Goal: Information Seeking & Learning: Learn about a topic

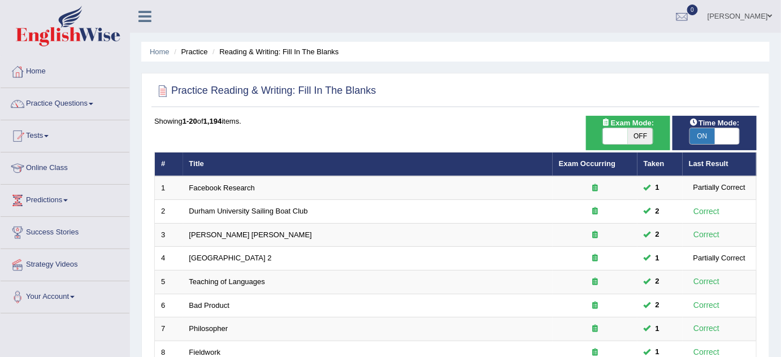
click at [607, 131] on span at bounding box center [615, 136] width 25 height 16
click at [620, 132] on span at bounding box center [615, 136] width 25 height 16
checkbox input "true"
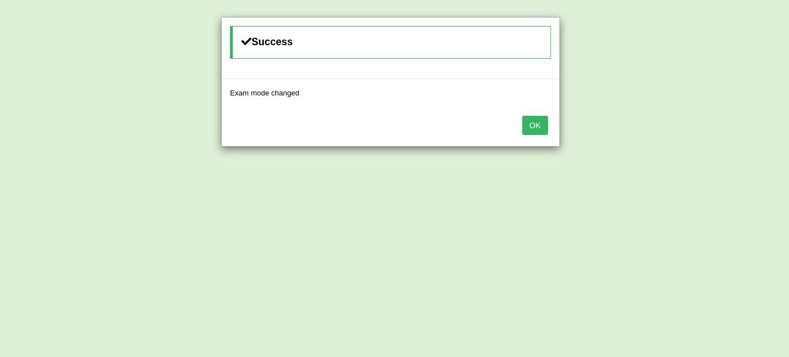
click at [535, 124] on button "OK" at bounding box center [535, 125] width 26 height 19
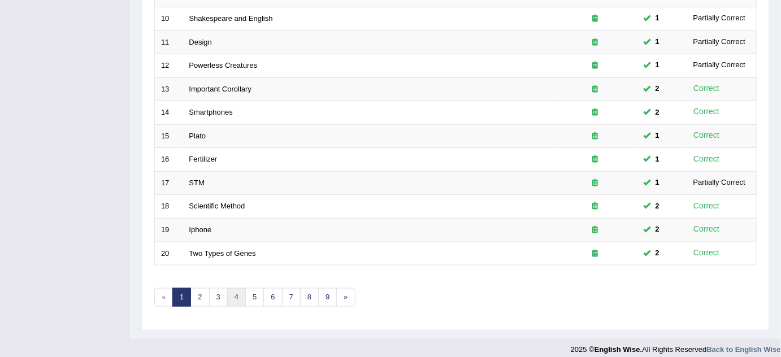
scroll to position [386, 0]
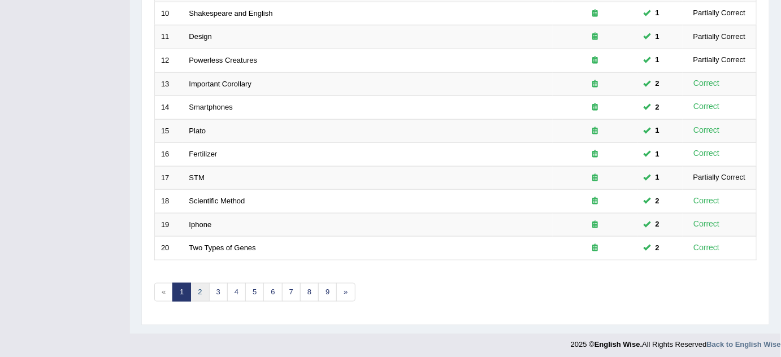
click at [199, 289] on link "2" at bounding box center [199, 292] width 19 height 19
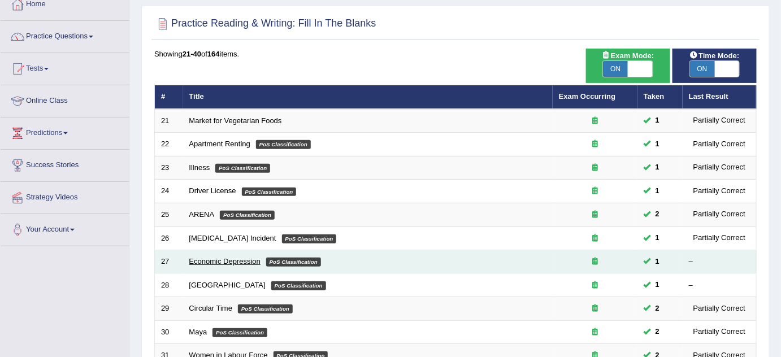
scroll to position [102, 0]
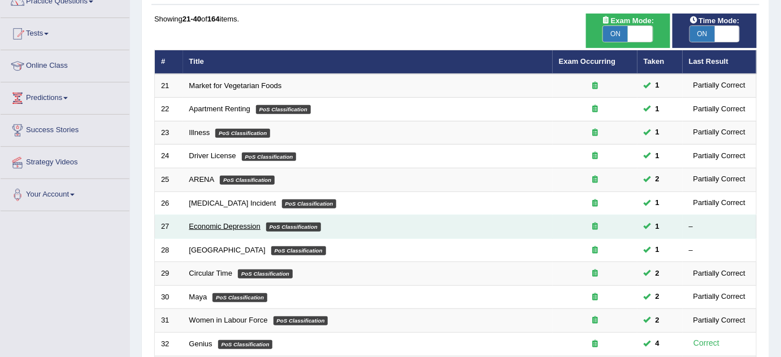
click at [211, 224] on link "Economic Depression" at bounding box center [224, 226] width 71 height 8
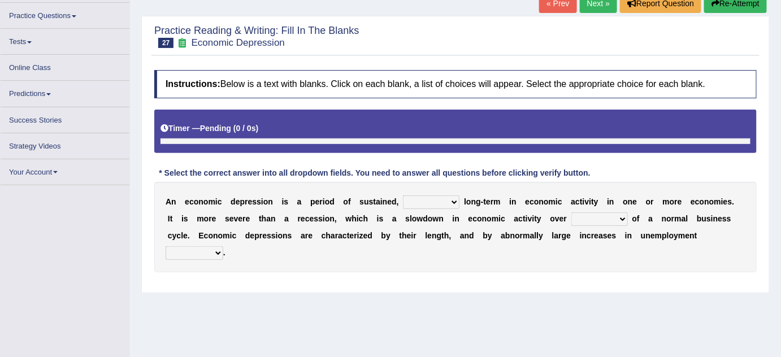
scroll to position [102, 0]
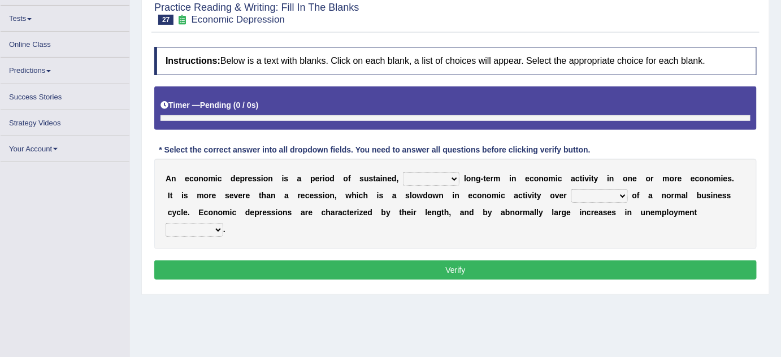
click at [453, 176] on select "variation promotion downturn reduction" at bounding box center [431, 179] width 57 height 14
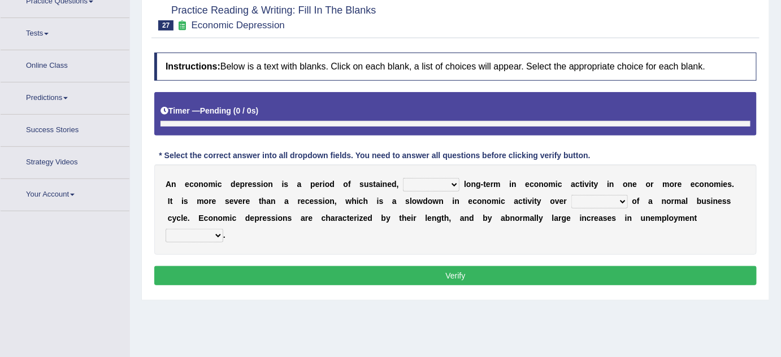
scroll to position [108, 0]
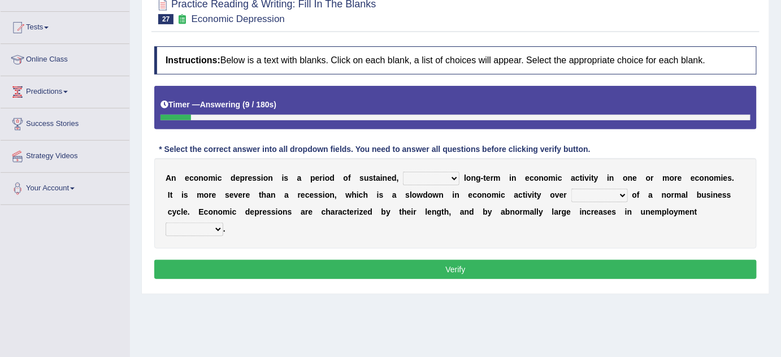
select select "promotion"
click at [403, 172] on select "variation promotion downturn reduction" at bounding box center [431, 179] width 57 height 14
click at [603, 195] on select "an era the course a tally the year" at bounding box center [599, 196] width 57 height 14
click at [571, 189] on select "an era the course a tally the year" at bounding box center [599, 196] width 57 height 14
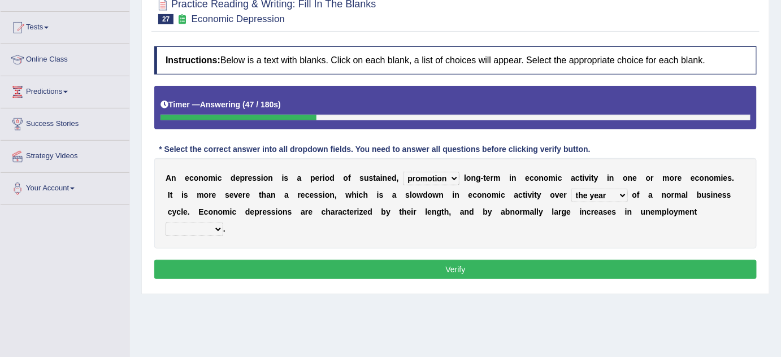
click at [597, 196] on select "an era the course a tally the year" at bounding box center [599, 196] width 57 height 14
select select "an era"
click at [571, 189] on select "an era the course a tally the year" at bounding box center [599, 196] width 57 height 14
click at [211, 227] on select "calculation bias ratio rate" at bounding box center [195, 230] width 58 height 14
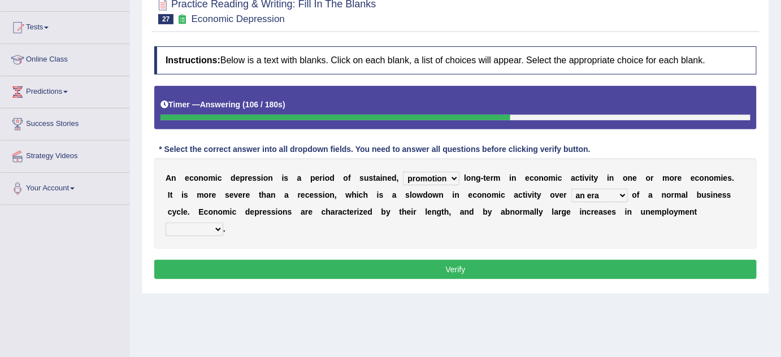
click at [211, 223] on select "calculation bias ratio rate" at bounding box center [195, 230] width 58 height 14
select select "rate"
click at [166, 223] on select "calculation bias ratio rate" at bounding box center [195, 230] width 58 height 14
click at [302, 262] on button "Verify" at bounding box center [455, 269] width 602 height 19
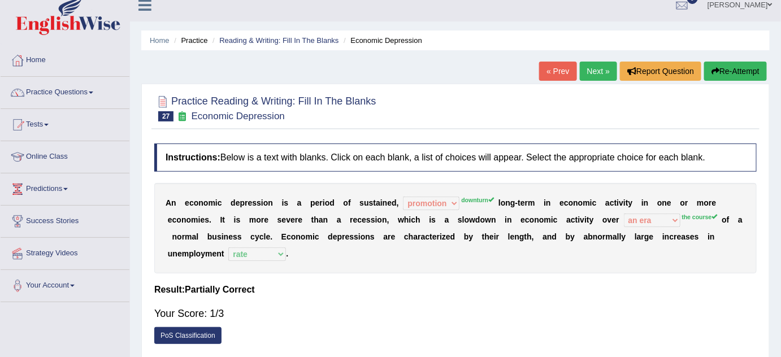
scroll to position [6, 0]
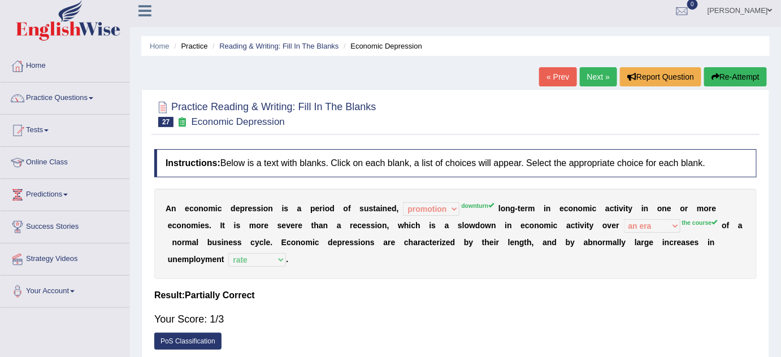
click at [736, 71] on button "Re-Attempt" at bounding box center [735, 76] width 63 height 19
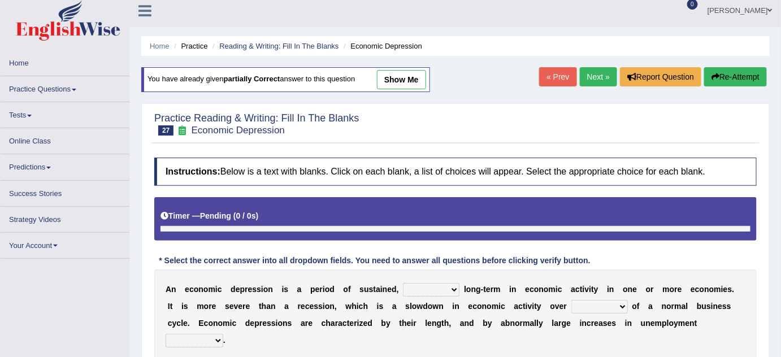
click at [453, 290] on select "variation promotion downturn reduction" at bounding box center [431, 290] width 57 height 14
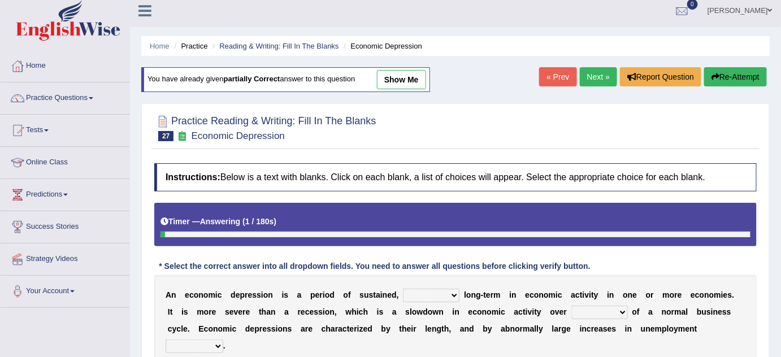
click at [453, 290] on select "variation promotion downturn reduction" at bounding box center [431, 296] width 57 height 14
click at [597, 73] on link "Next »" at bounding box center [598, 76] width 37 height 19
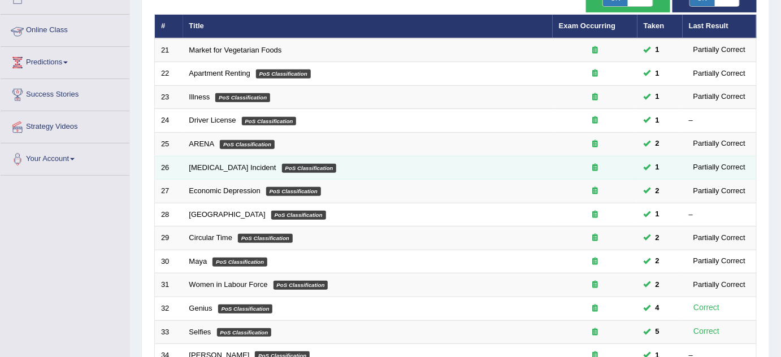
scroll to position [205, 0]
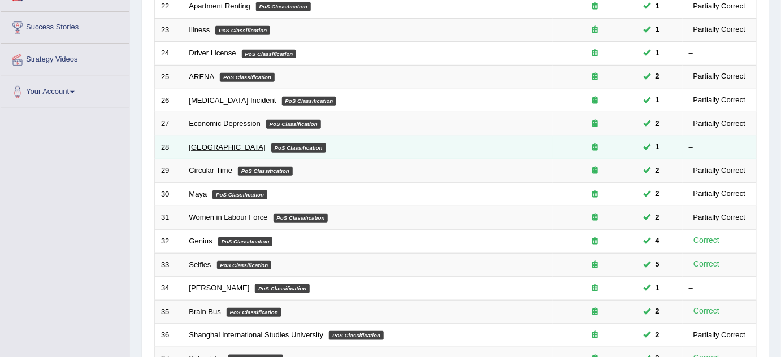
click at [191, 143] on link "Bhutan" at bounding box center [227, 147] width 76 height 8
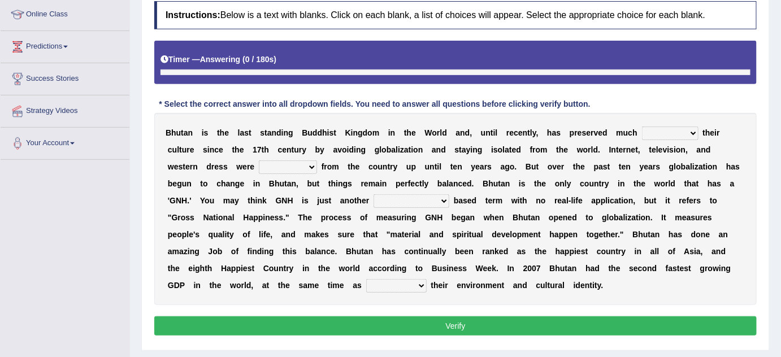
scroll to position [172, 0]
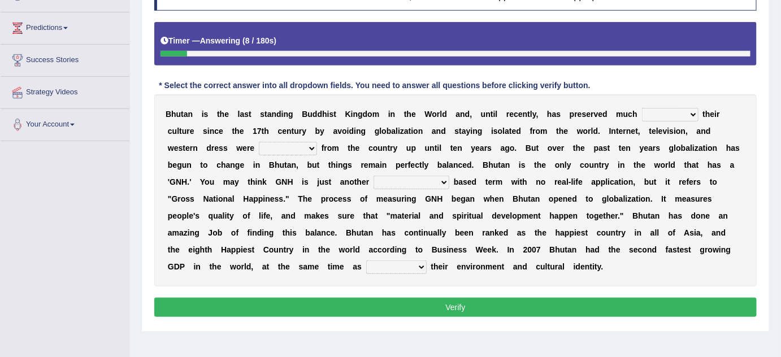
click at [690, 111] on select "of about to for" at bounding box center [670, 115] width 57 height 14
click at [675, 119] on select "of about to for" at bounding box center [670, 115] width 57 height 14
select select "of"
click at [642, 108] on select "of about to for" at bounding box center [670, 115] width 57 height 14
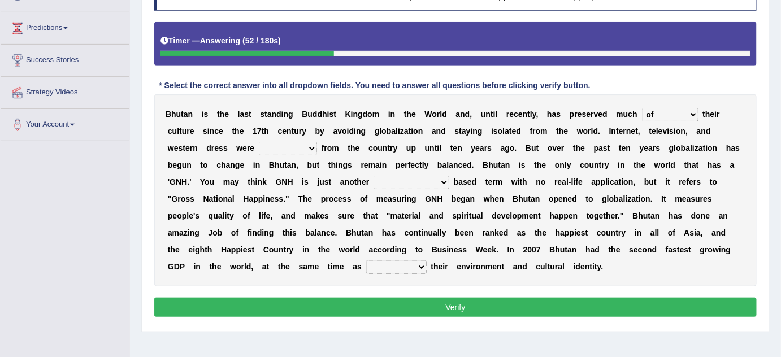
click at [289, 147] on select "summoned observed displayed banned" at bounding box center [288, 149] width 58 height 14
select select "displayed"
click at [259, 142] on select "summoned observed displayed banned" at bounding box center [288, 149] width 58 height 14
click at [288, 142] on select "summoned observed displayed banned" at bounding box center [288, 149] width 58 height 14
click at [372, 178] on b at bounding box center [371, 181] width 5 height 9
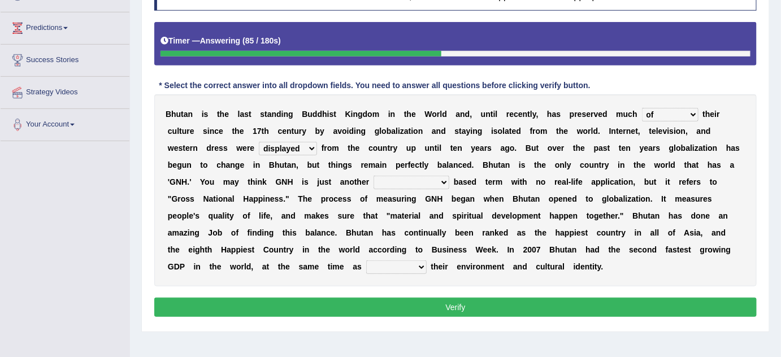
click at [419, 184] on select "statistically barely overwhelmingly roughly" at bounding box center [412, 183] width 76 height 14
click at [374, 176] on select "statistically barely overwhelmingly roughly" at bounding box center [412, 183] width 76 height 14
click at [401, 180] on select "statistically barely overwhelmingly roughly" at bounding box center [412, 183] width 76 height 14
click at [399, 180] on select "statistically barely overwhelmingly roughly" at bounding box center [412, 183] width 76 height 14
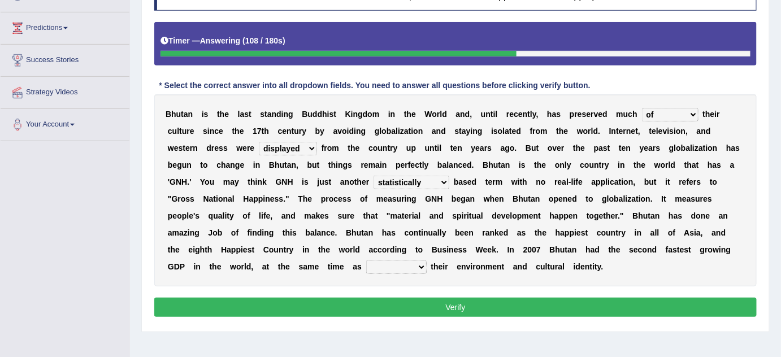
select select "overwhelmingly"
click at [374, 176] on select "statistically barely overwhelmingly roughly" at bounding box center [412, 183] width 76 height 14
click at [410, 264] on select "demeaning intruding maintaining mourning" at bounding box center [396, 268] width 60 height 14
click at [366, 261] on select "demeaning intruding maintaining mourning" at bounding box center [396, 268] width 60 height 14
click at [399, 263] on select "demeaning intruding maintaining mourning" at bounding box center [396, 268] width 60 height 14
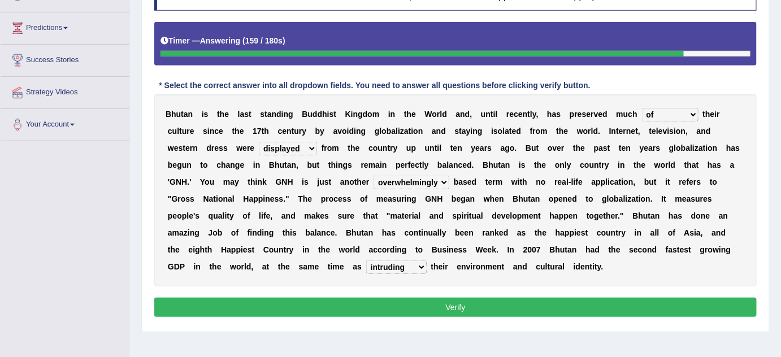
select select "maintaining"
click at [366, 261] on select "demeaning intruding maintaining mourning" at bounding box center [396, 268] width 60 height 14
click at [394, 312] on button "Verify" at bounding box center [455, 307] width 602 height 19
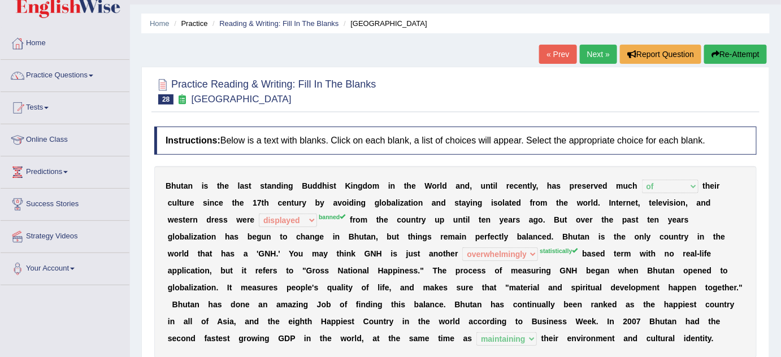
scroll to position [18, 0]
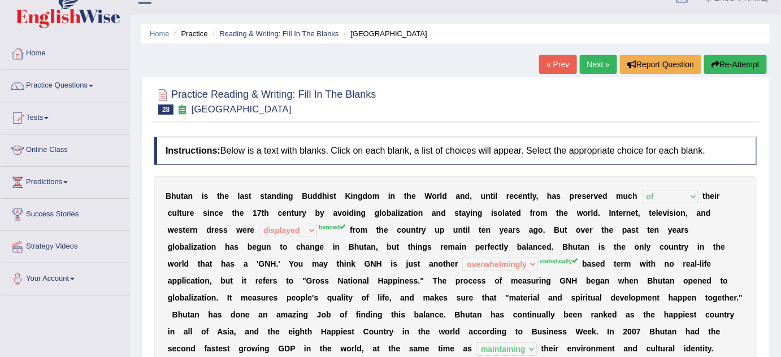
click at [739, 67] on button "Re-Attempt" at bounding box center [735, 64] width 63 height 19
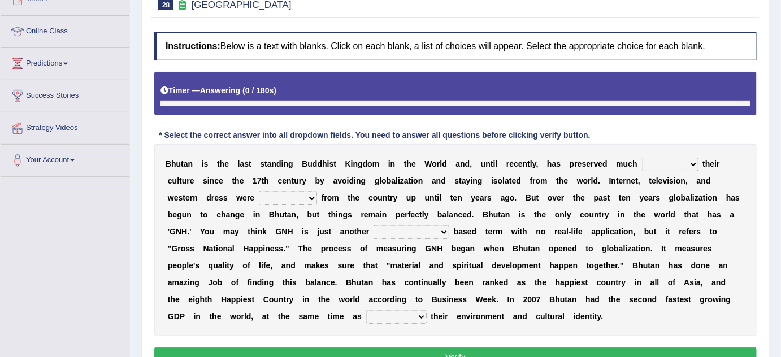
scroll to position [163, 0]
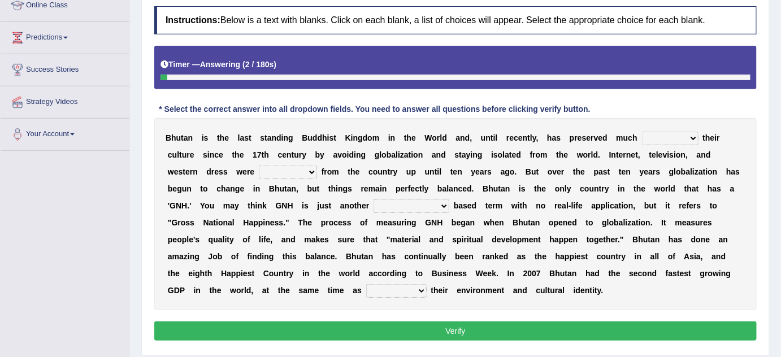
click at [684, 134] on select "of about to for" at bounding box center [670, 139] width 57 height 14
select select "of"
click at [642, 132] on select "of about to for" at bounding box center [670, 139] width 57 height 14
click at [303, 175] on select "summoned observed displayed banned" at bounding box center [288, 173] width 58 height 14
select select "banned"
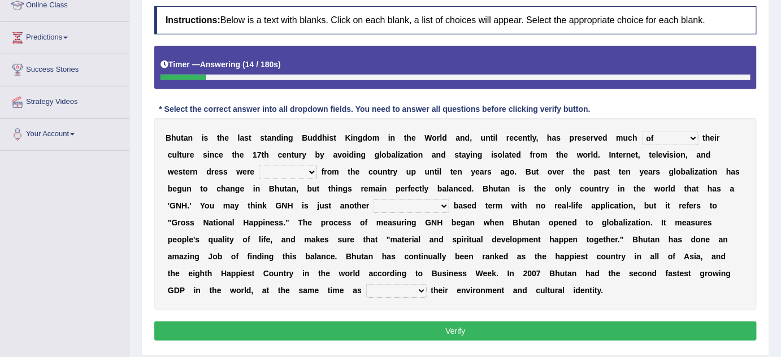
click at [259, 166] on select "summoned observed displayed banned" at bounding box center [288, 173] width 58 height 14
click at [439, 206] on select "statistically barely overwhelmingly roughly" at bounding box center [412, 206] width 76 height 14
select select "statistically"
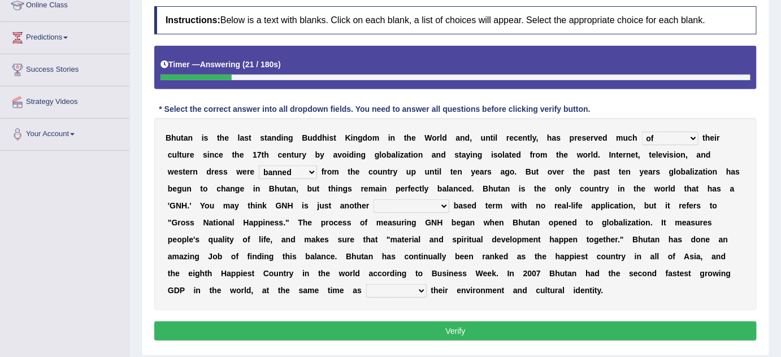
click at [374, 199] on select "statistically barely overwhelmingly roughly" at bounding box center [412, 206] width 76 height 14
click at [406, 290] on select "demeaning intruding maintaining mourning" at bounding box center [396, 291] width 60 height 14
select select "maintaining"
click at [366, 284] on select "demeaning intruding maintaining mourning" at bounding box center [396, 291] width 60 height 14
click at [417, 329] on button "Verify" at bounding box center [455, 331] width 602 height 19
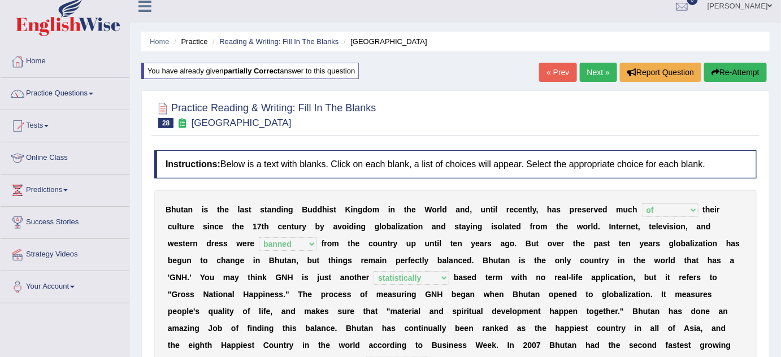
scroll to position [8, 0]
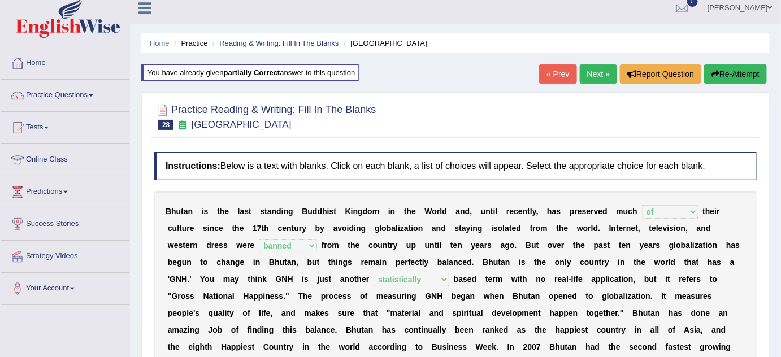
click at [600, 72] on link "Next »" at bounding box center [598, 73] width 37 height 19
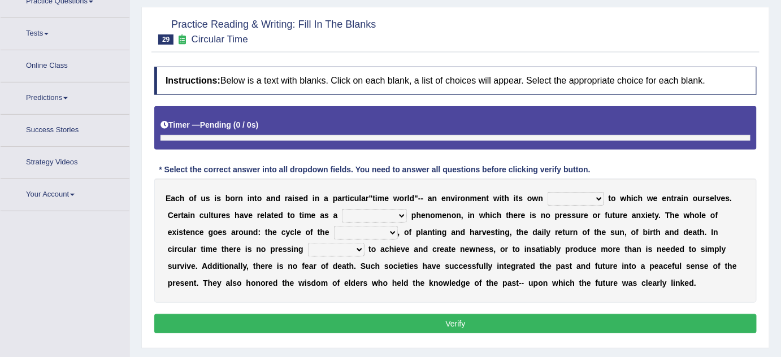
scroll to position [108, 0]
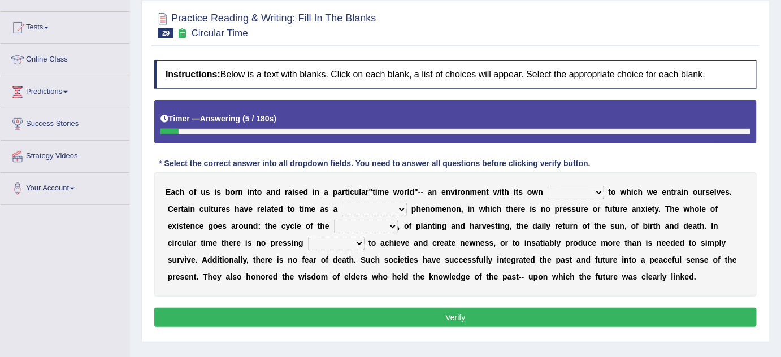
click at [562, 191] on select "area shape rhythm inclination" at bounding box center [576, 193] width 57 height 14
click at [470, 202] on div "E a c h o f u s i s b o r n i n t o a n d r a i s e d i n a p a r t i c u l a r…" at bounding box center [455, 234] width 602 height 124
click at [584, 192] on select "area shape rhythm inclination" at bounding box center [576, 193] width 57 height 14
click at [548, 186] on select "area shape rhythm inclination" at bounding box center [576, 193] width 57 height 14
click at [596, 189] on select "area shape rhythm inclination" at bounding box center [576, 193] width 57 height 14
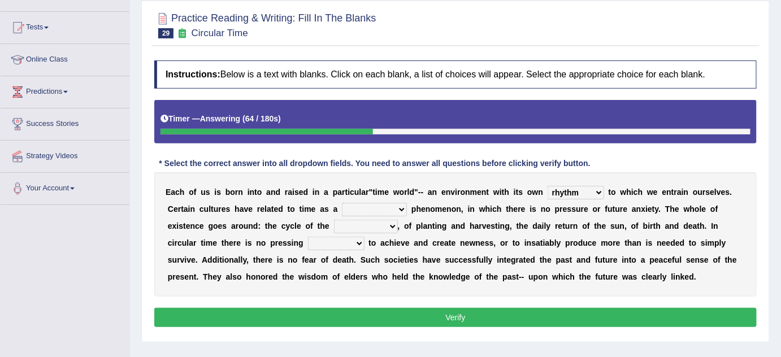
click at [548, 186] on select "area shape rhythm inclination" at bounding box center [576, 193] width 57 height 14
click at [583, 190] on select "area shape rhythm inclination" at bounding box center [576, 193] width 57 height 14
select select "rhythm"
click at [548, 186] on select "area shape rhythm inclination" at bounding box center [576, 193] width 57 height 14
click at [401, 203] on select "cyclical conventional recycling cylindrical" at bounding box center [374, 210] width 65 height 14
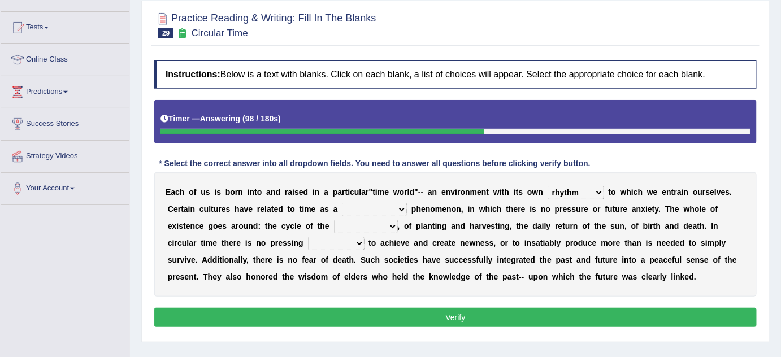
select select "cyclical"
click at [342, 203] on select "cyclical conventional recycling cylindrical" at bounding box center [374, 210] width 65 height 14
click at [365, 220] on select "days seasons arrangement periods" at bounding box center [366, 227] width 64 height 14
click at [334, 220] on select "days seasons arrangement periods" at bounding box center [366, 227] width 64 height 14
click at [370, 224] on select "days seasons arrangement periods" at bounding box center [366, 227] width 64 height 14
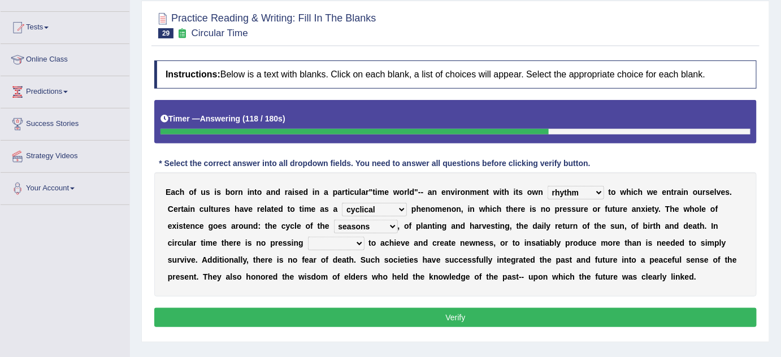
select select "periods"
click at [334, 220] on select "days seasons arrangement periods" at bounding box center [366, 227] width 64 height 14
click at [328, 244] on select "issue point cause need" at bounding box center [336, 244] width 57 height 14
select select "issue"
click at [308, 237] on select "issue point cause need" at bounding box center [336, 244] width 57 height 14
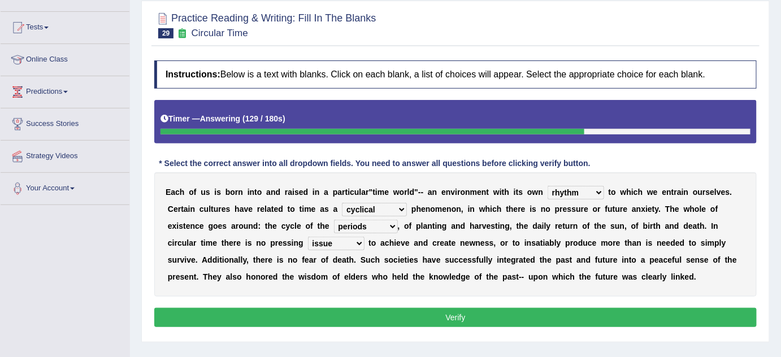
click at [410, 320] on button "Verify" at bounding box center [455, 317] width 602 height 19
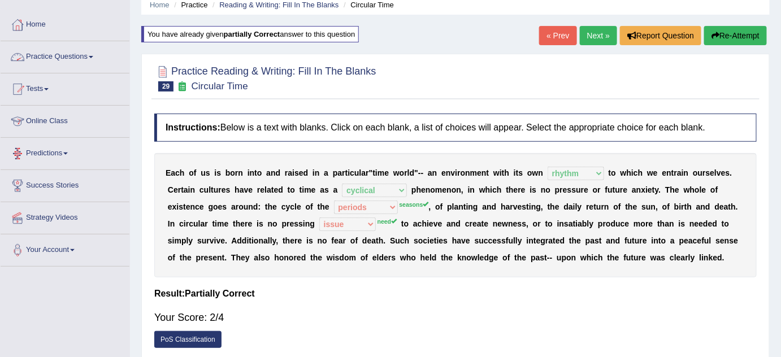
scroll to position [0, 0]
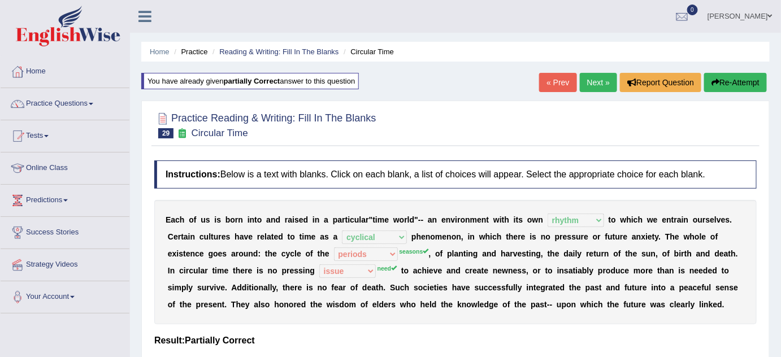
click at [728, 85] on button "Re-Attempt" at bounding box center [735, 82] width 63 height 19
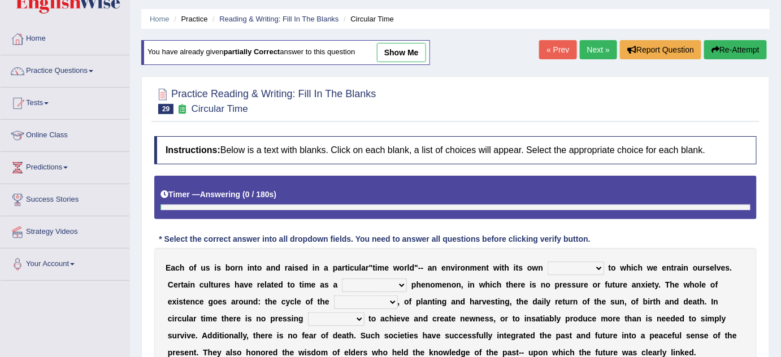
scroll to position [51, 0]
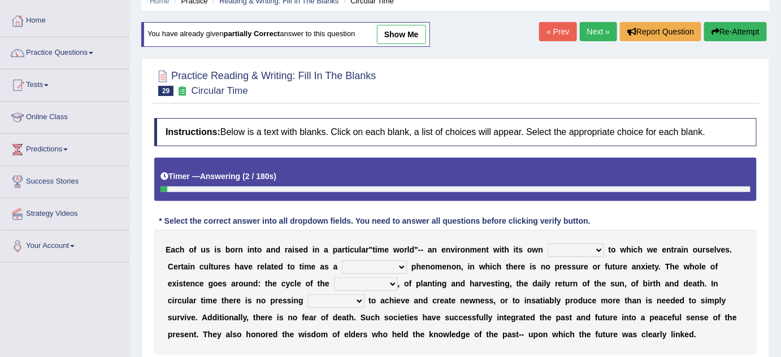
click at [586, 249] on select "area shape rhythm inclination" at bounding box center [576, 251] width 57 height 14
select select "rhythm"
click at [548, 244] on select "area shape rhythm inclination" at bounding box center [576, 251] width 57 height 14
click at [364, 263] on select "cyclical conventional recycling cylindrical" at bounding box center [374, 268] width 65 height 14
select select "cyclical"
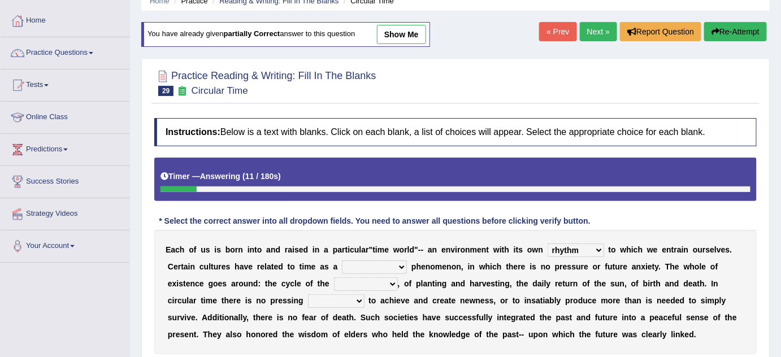
click at [342, 261] on select "cyclical conventional recycling cylindrical" at bounding box center [374, 268] width 65 height 14
drag, startPoint x: 344, startPoint y: 289, endPoint x: 349, endPoint y: 286, distance: 5.8
click at [349, 286] on select "days seasons arrangement periods" at bounding box center [366, 284] width 64 height 14
click at [357, 283] on select "days seasons arrangement periods" at bounding box center [366, 284] width 64 height 14
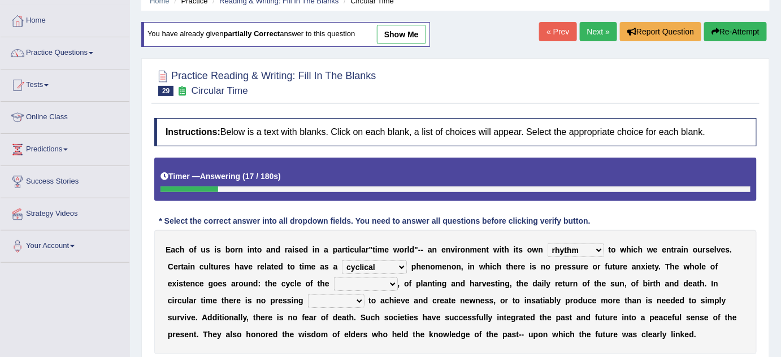
select select "seasons"
click at [334, 277] on select "days seasons arrangement periods" at bounding box center [366, 284] width 64 height 14
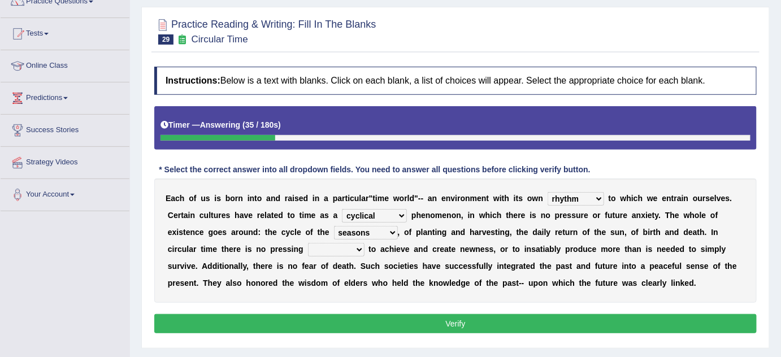
click at [360, 249] on select "issue point cause need" at bounding box center [336, 250] width 57 height 14
select select "need"
click at [308, 243] on select "issue point cause need" at bounding box center [336, 250] width 57 height 14
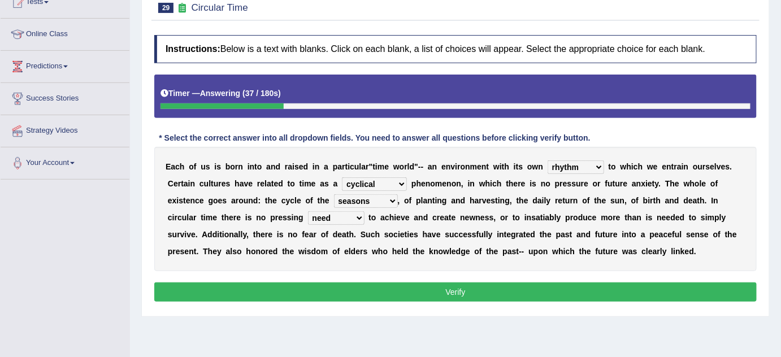
scroll to position [154, 0]
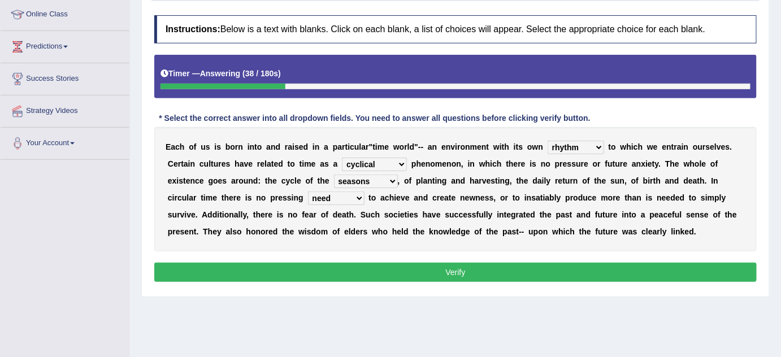
click at [416, 269] on button "Verify" at bounding box center [455, 272] width 602 height 19
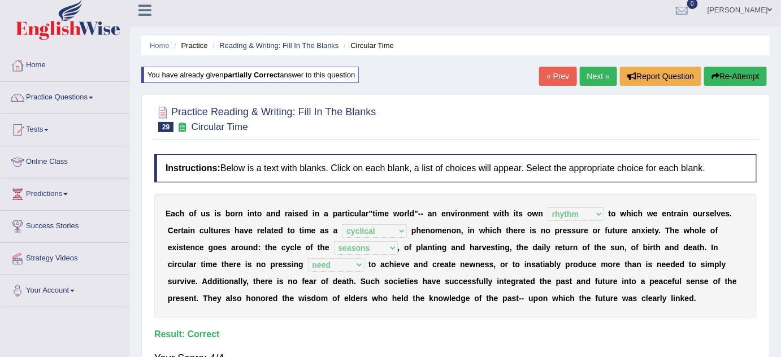
scroll to position [0, 0]
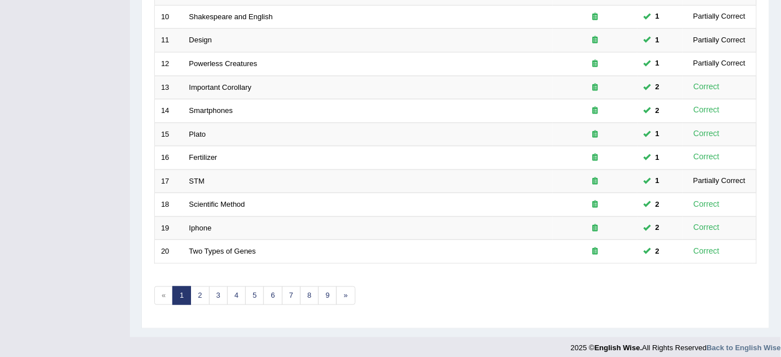
scroll to position [386, 0]
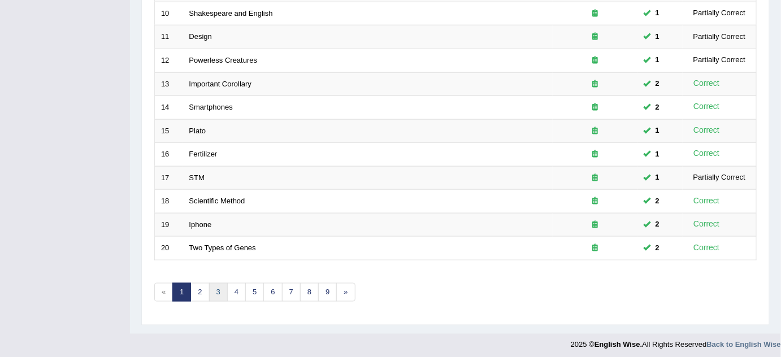
click at [211, 290] on link "3" at bounding box center [218, 292] width 19 height 19
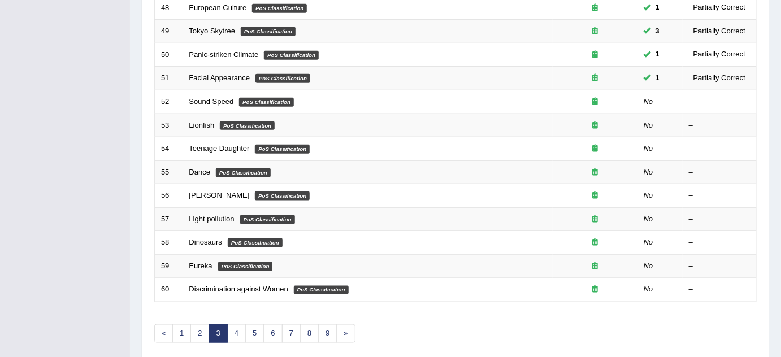
scroll to position [386, 0]
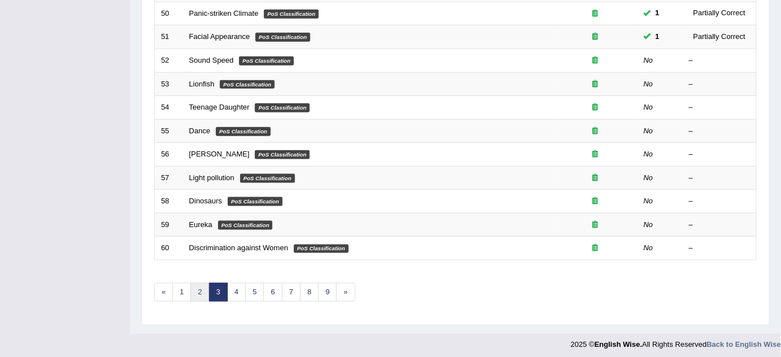
click at [199, 286] on link "2" at bounding box center [199, 292] width 19 height 19
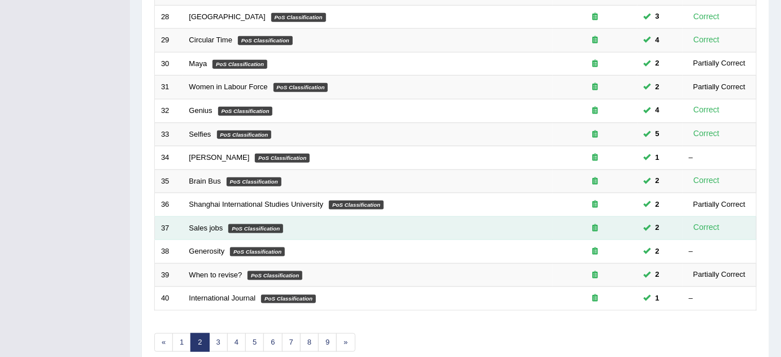
scroll to position [386, 0]
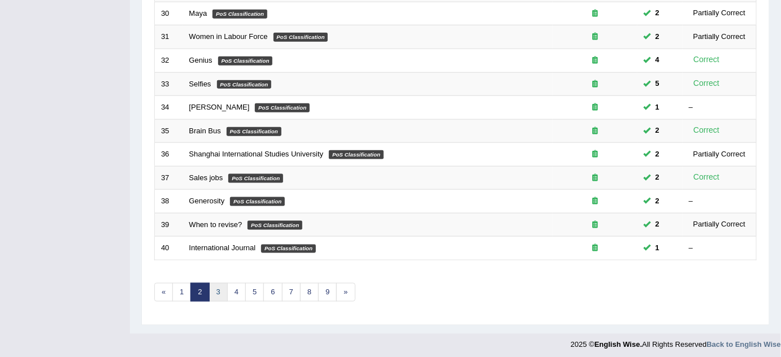
click at [218, 283] on link "3" at bounding box center [218, 292] width 19 height 19
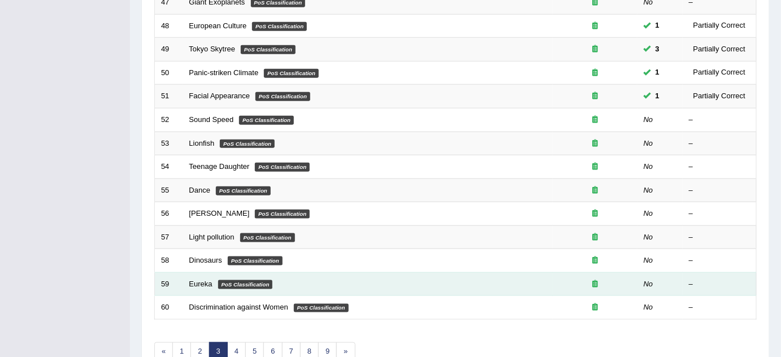
scroll to position [335, 0]
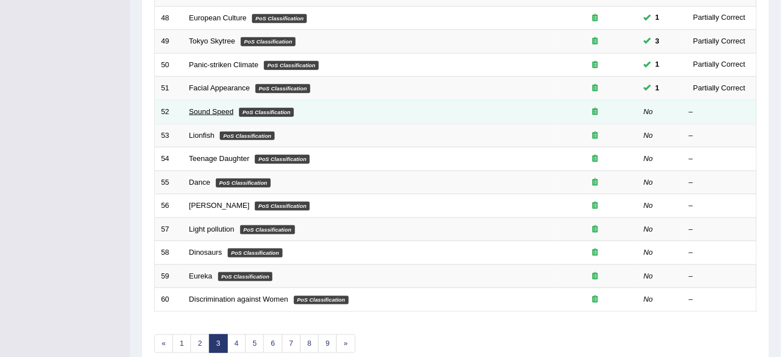
click at [199, 109] on link "Sound Speed" at bounding box center [211, 111] width 45 height 8
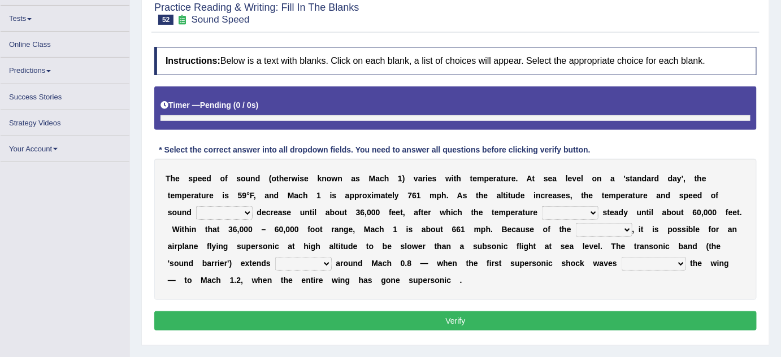
scroll to position [108, 0]
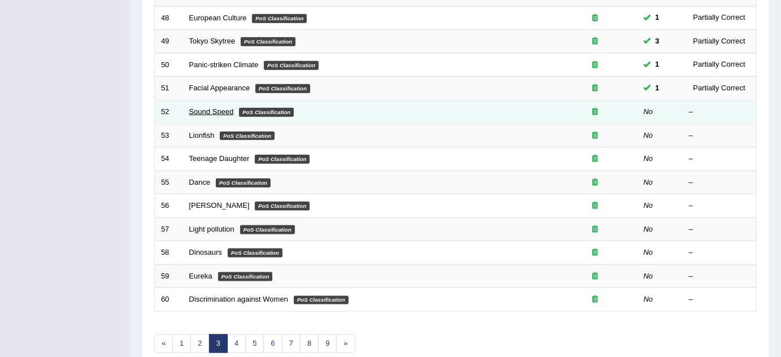
click at [206, 111] on link "Sound Speed" at bounding box center [211, 111] width 45 height 8
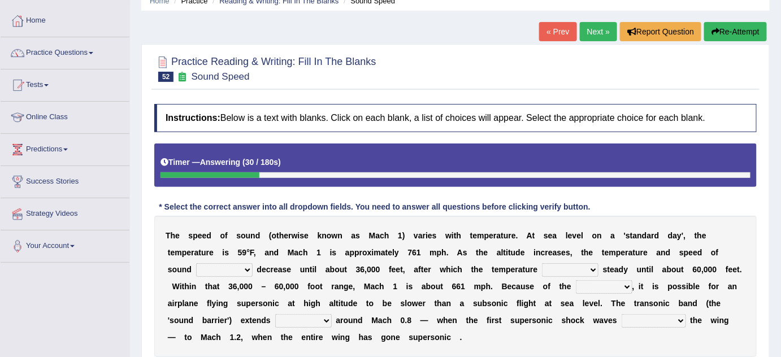
scroll to position [102, 0]
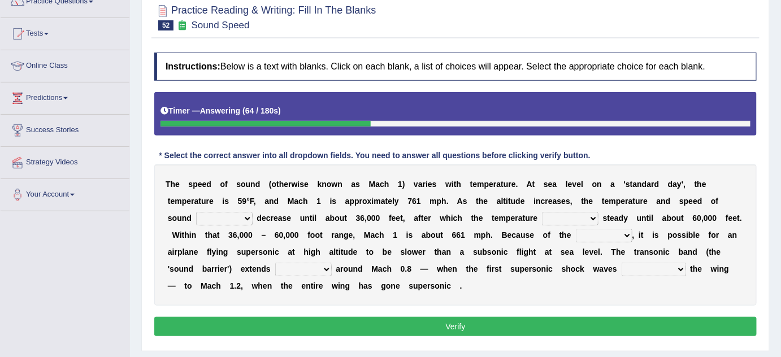
click at [247, 219] on select "not yet none both" at bounding box center [224, 219] width 57 height 14
select select "both"
click at [196, 212] on select "not yet none both" at bounding box center [224, 219] width 57 height 14
click at [563, 215] on select "opposes remains plots mutates" at bounding box center [570, 219] width 57 height 14
select select "remains"
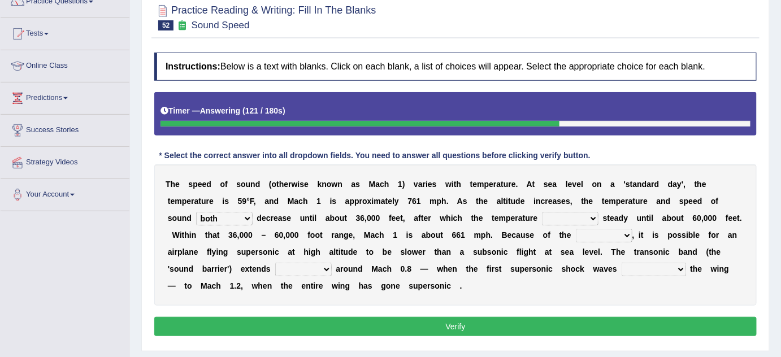
click at [542, 212] on select "opposes remains plots mutates" at bounding box center [570, 219] width 57 height 14
click at [615, 231] on select "veriety variation ventilation similarity" at bounding box center [604, 236] width 57 height 14
select select "variation"
click at [576, 229] on select "veriety variation ventilation similarity" at bounding box center [604, 236] width 57 height 14
click at [608, 231] on select "veriety variation ventilation similarity" at bounding box center [604, 236] width 57 height 14
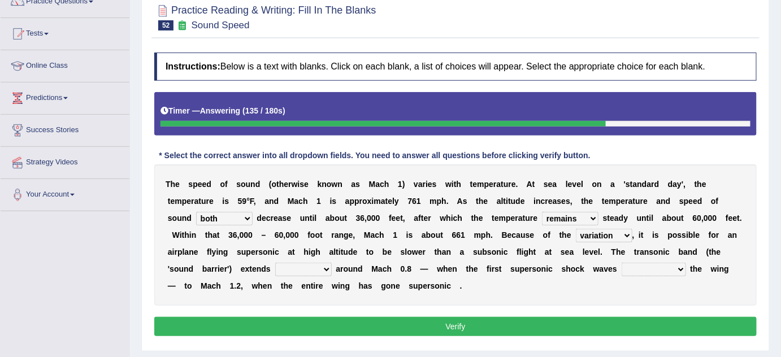
click at [648, 267] on select "diverge from form on add to prevent from" at bounding box center [654, 270] width 64 height 14
click at [649, 267] on select "diverge from form on add to prevent from" at bounding box center [654, 270] width 64 height 14
click at [318, 264] on select "near from with in" at bounding box center [303, 270] width 57 height 14
click at [275, 263] on select "near from with in" at bounding box center [303, 270] width 57 height 14
click at [301, 268] on select "near from with in" at bounding box center [303, 270] width 57 height 14
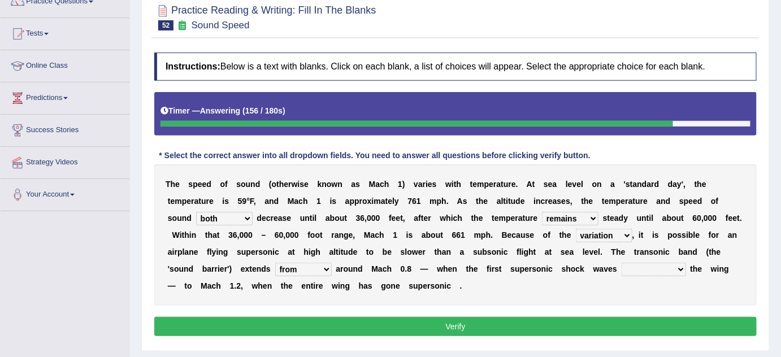
select select "near"
click at [275, 263] on select "near from with in" at bounding box center [303, 270] width 57 height 14
click at [654, 269] on select "diverge from form on add to prevent from" at bounding box center [654, 270] width 64 height 14
select select "diverge from"
click at [622, 263] on select "diverge from form on add to prevent from" at bounding box center [654, 270] width 64 height 14
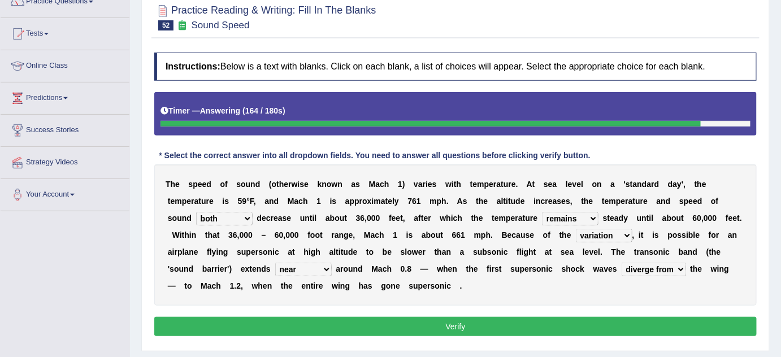
click at [654, 269] on select "diverge from form on add to prevent from" at bounding box center [654, 270] width 64 height 14
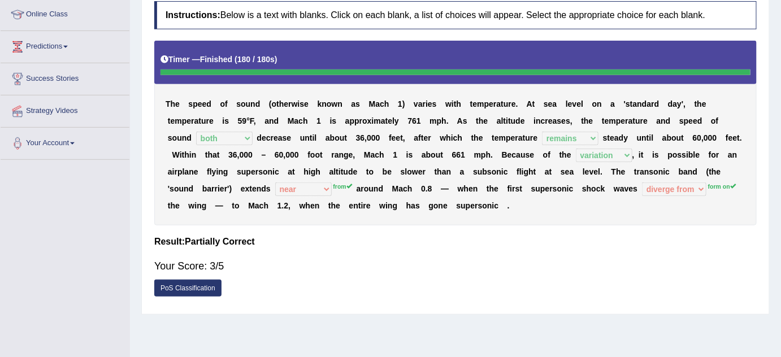
scroll to position [0, 0]
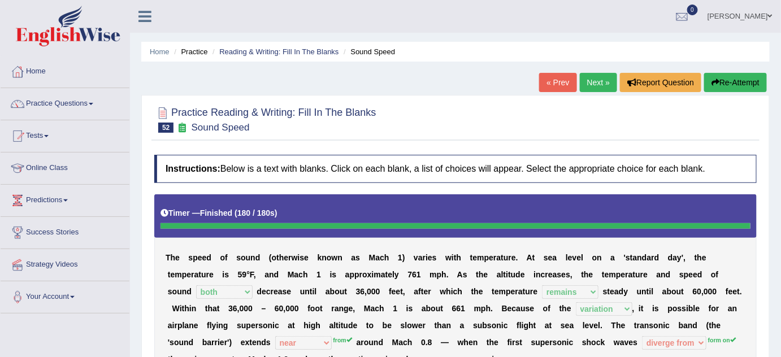
click at [585, 79] on link "Next »" at bounding box center [598, 82] width 37 height 19
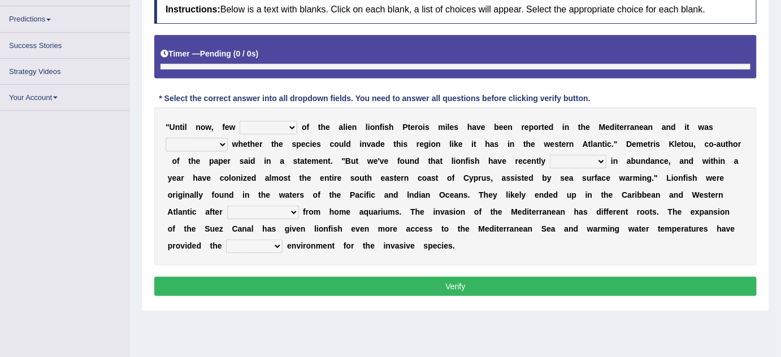
scroll to position [172, 0]
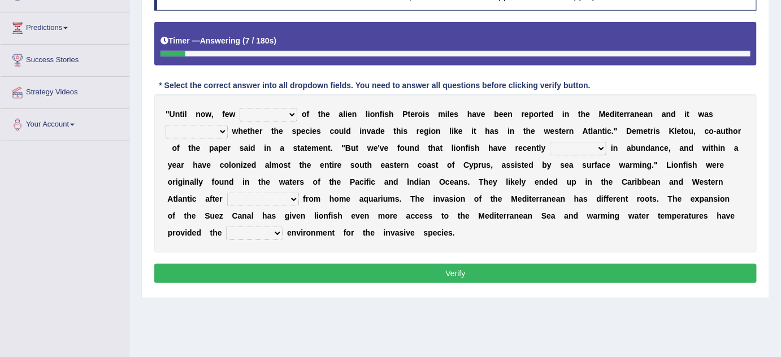
click at [290, 112] on select "collections sights views sightings" at bounding box center [269, 115] width 58 height 14
select select "collections"
click at [240, 108] on select "collections sights views sightings" at bounding box center [269, 115] width 58 height 14
click at [222, 126] on select "somehow although that quesionable" at bounding box center [197, 132] width 62 height 14
click at [267, 155] on div "" U n t i l n o w , f e w collections sights views sightings o f t h e a l i e …" at bounding box center [455, 173] width 602 height 158
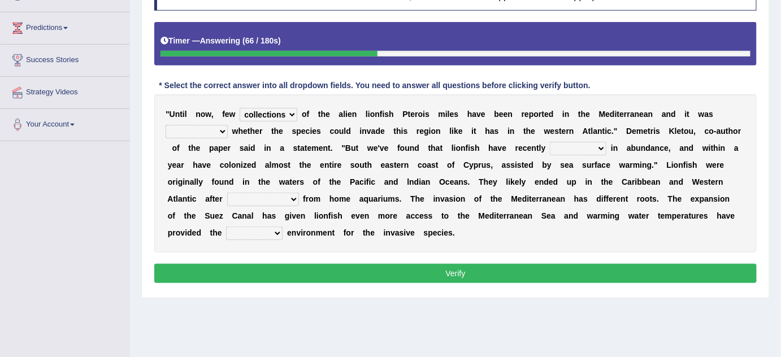
click at [571, 142] on select "shown flatted stabled increased" at bounding box center [578, 149] width 57 height 14
click at [550, 142] on select "shown flatted stabled increased" at bounding box center [578, 149] width 57 height 14
click at [575, 148] on select "shown flatted stabled increased" at bounding box center [578, 149] width 57 height 14
select select "increased"
click at [550, 142] on select "shown flatted stabled increased" at bounding box center [578, 149] width 57 height 14
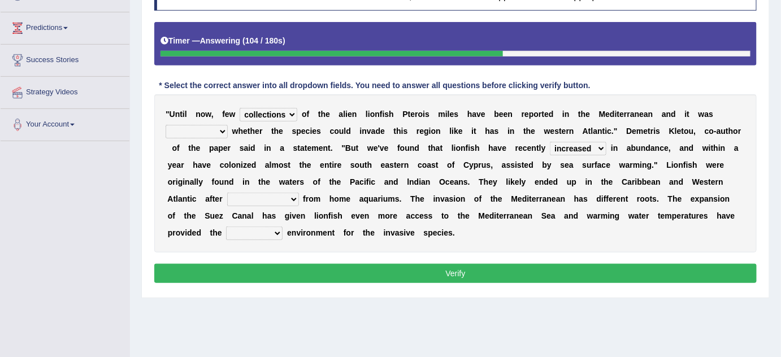
click at [577, 144] on select "shown flatted stabled increased" at bounding box center [578, 149] width 57 height 14
click at [216, 130] on select "somehow although that quesionable" at bounding box center [197, 132] width 62 height 14
select select "quesionable"
click at [166, 125] on select "somehow although that quesionable" at bounding box center [197, 132] width 62 height 14
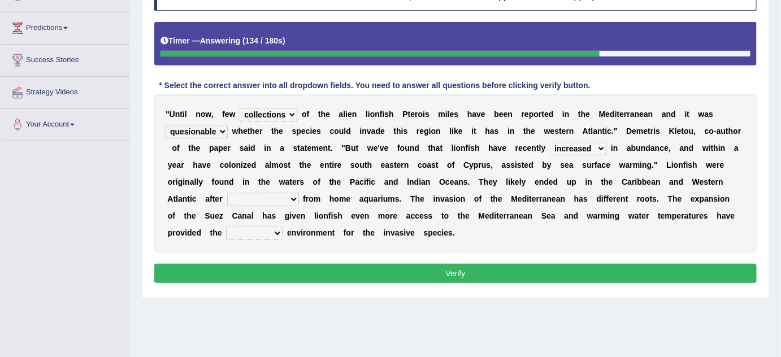
click at [292, 193] on select "release being released released releasing" at bounding box center [263, 200] width 72 height 14
click at [227, 193] on select "release being released released releasing" at bounding box center [263, 200] width 72 height 14
click at [264, 193] on select "release being released released releasing" at bounding box center [263, 200] width 72 height 14
select select "released"
click at [227, 193] on select "release being released released releasing" at bounding box center [263, 200] width 72 height 14
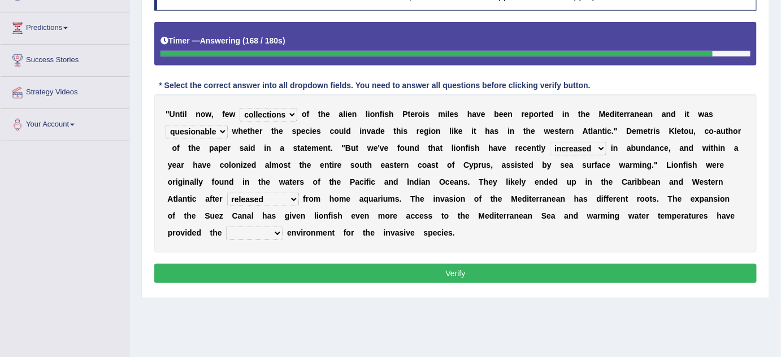
click at [264, 232] on select "whole overall partial perfect" at bounding box center [254, 234] width 57 height 14
select select "perfect"
click at [226, 227] on select "whole overall partial perfect" at bounding box center [254, 234] width 57 height 14
click at [248, 230] on select "whole overall partial perfect" at bounding box center [254, 234] width 57 height 14
